Goal: Answer question/provide support

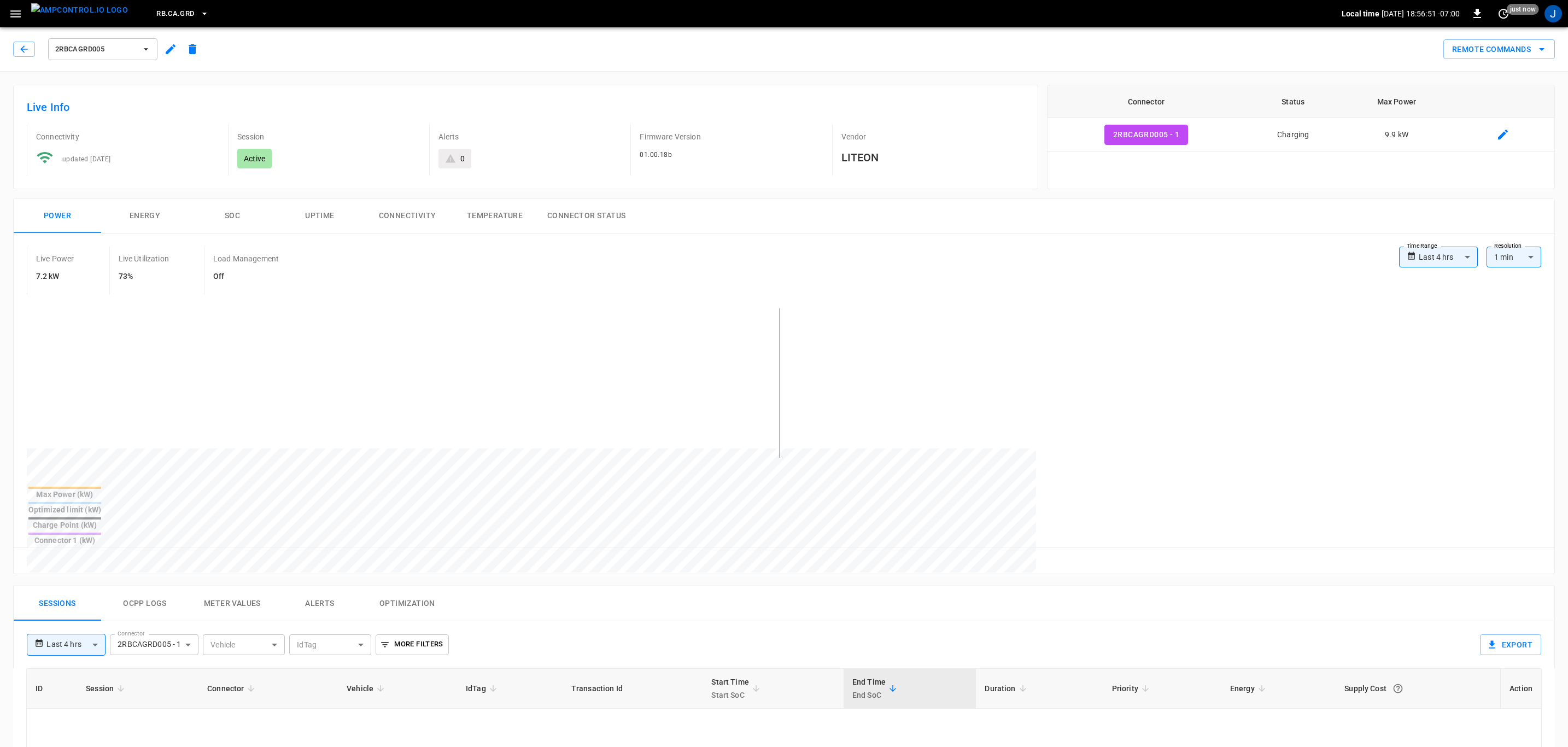
type input "**********"
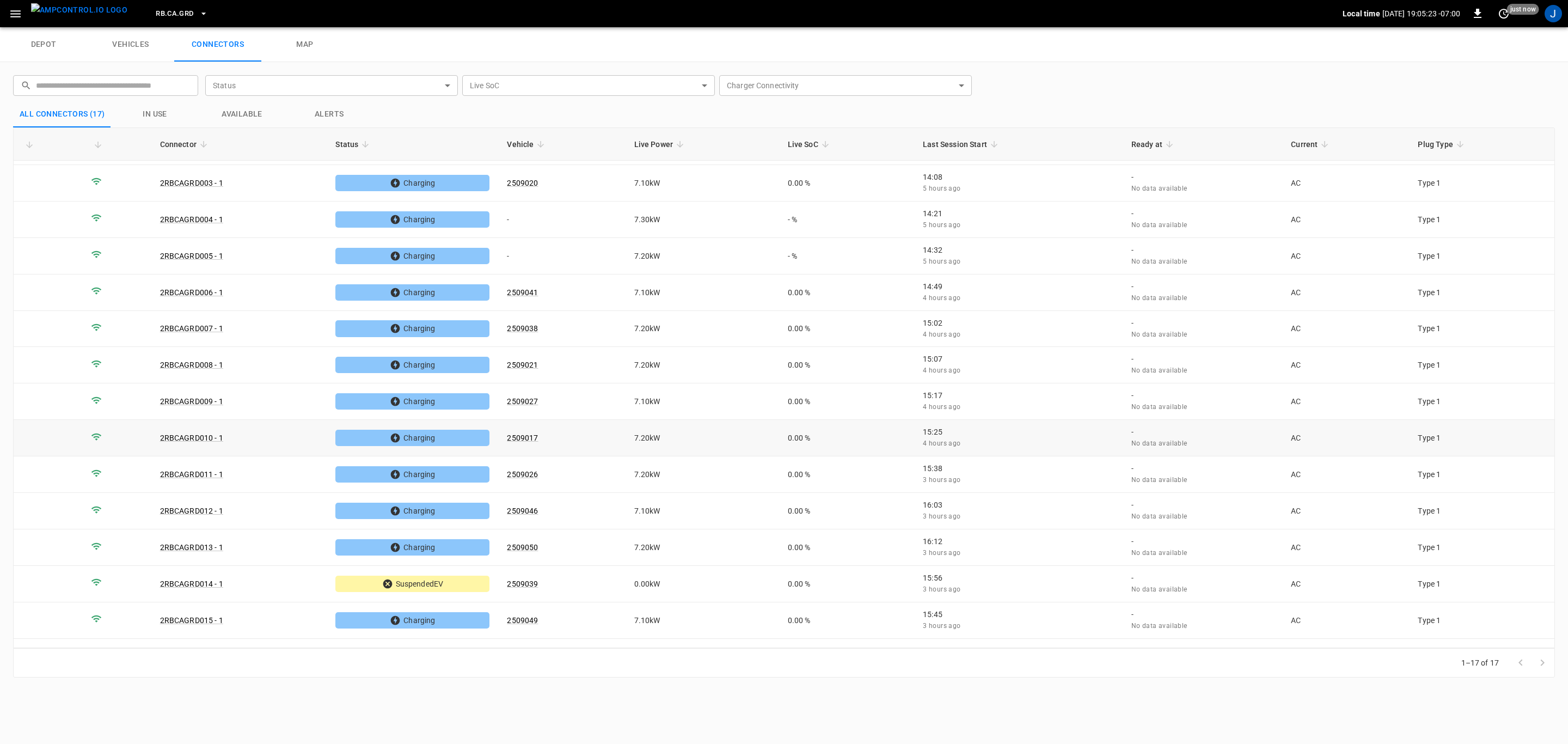
scroll to position [132, 0]
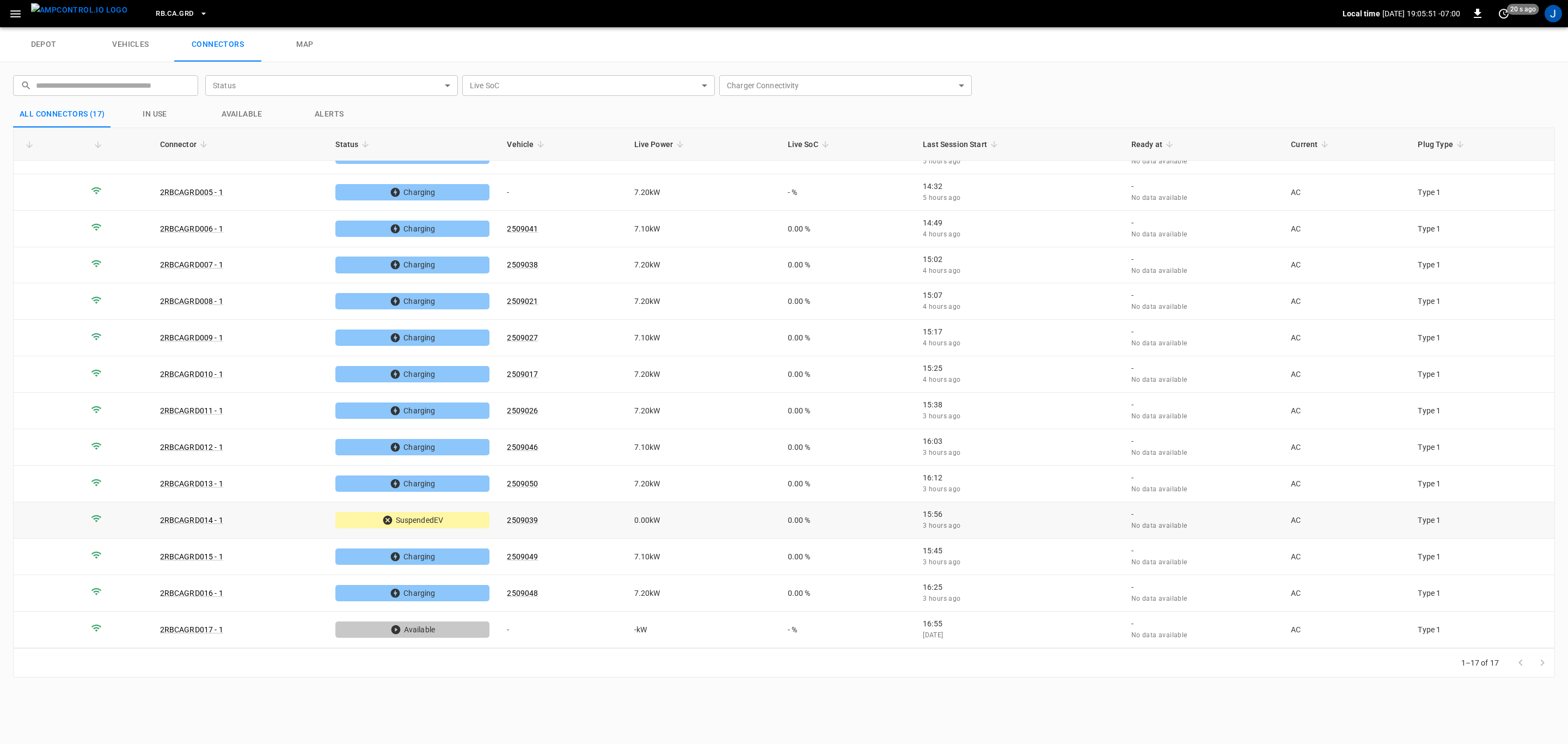
click at [260, 520] on td "2RBCAGRD014 - 1" at bounding box center [239, 520] width 176 height 37
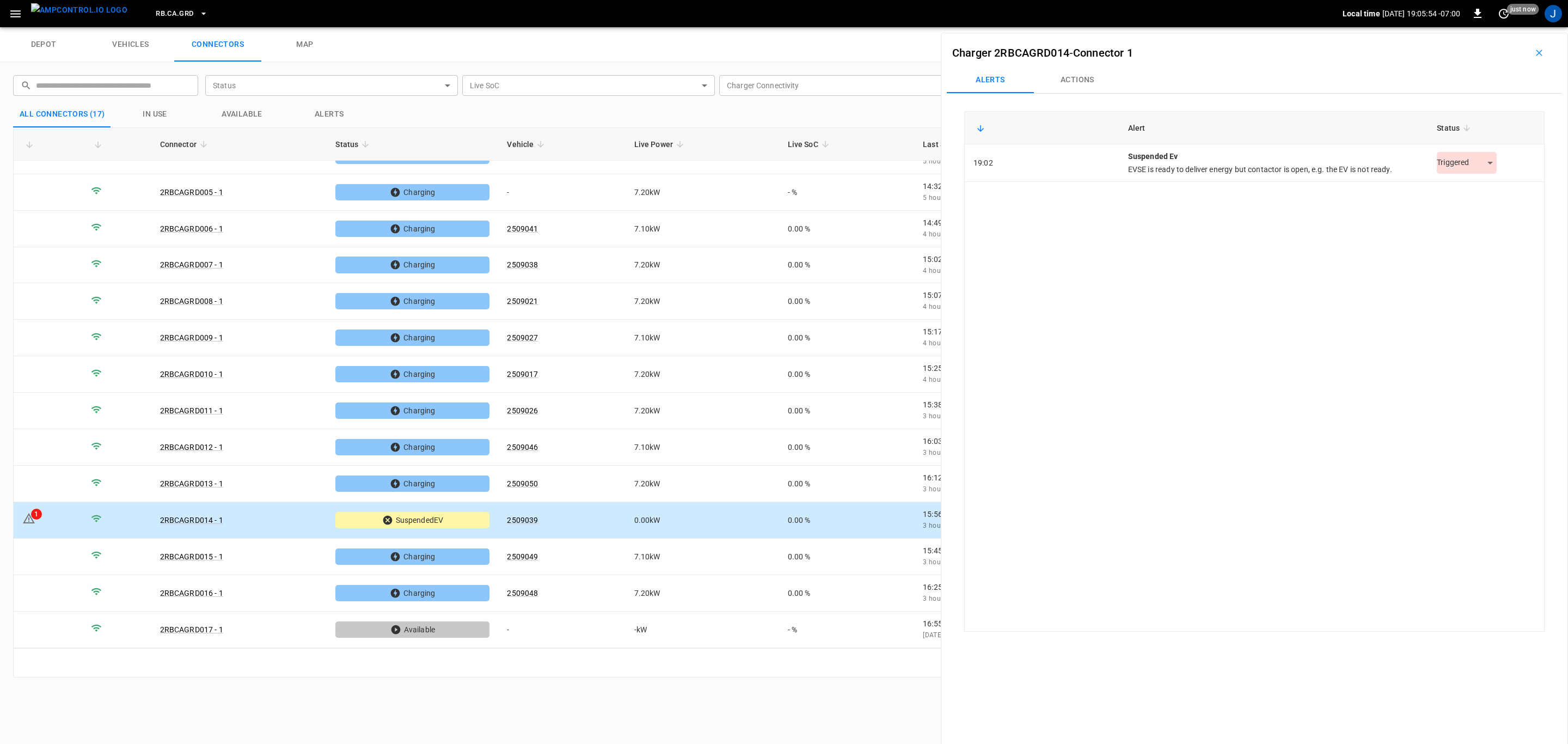
click at [1489, 27] on body "RB.CA.GRD Local time 2025-09-12 19:05:54 -07:00 0 just now J depot vehicles con…" at bounding box center [784, 13] width 1568 height 27
click at [1480, 192] on li "Resolved" at bounding box center [1461, 190] width 68 height 18
click at [1542, 49] on icon "Close" at bounding box center [1542, 53] width 11 height 11
click at [1535, 57] on icon "button" at bounding box center [1539, 53] width 11 height 11
